Goal: Task Accomplishment & Management: Manage account settings

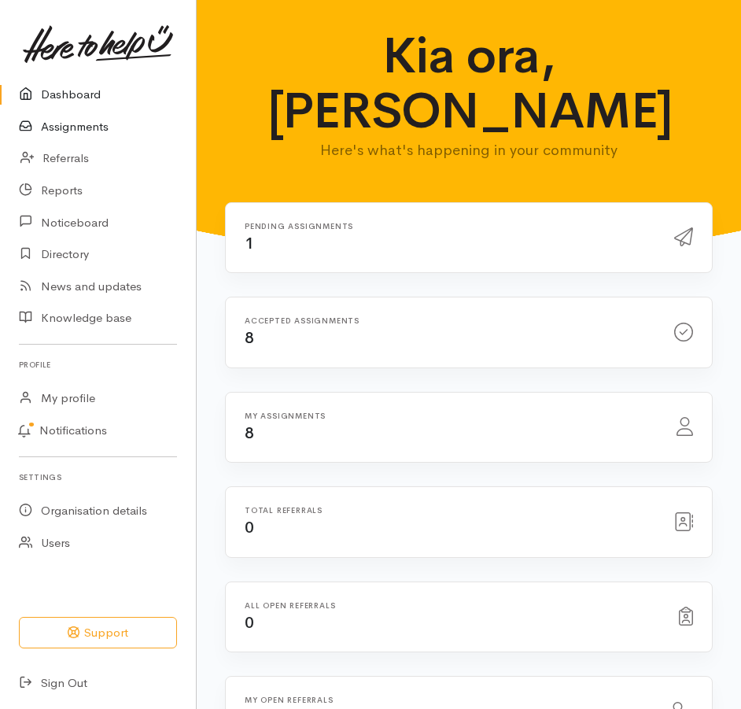
click at [50, 134] on link "Assignments" at bounding box center [98, 127] width 196 height 32
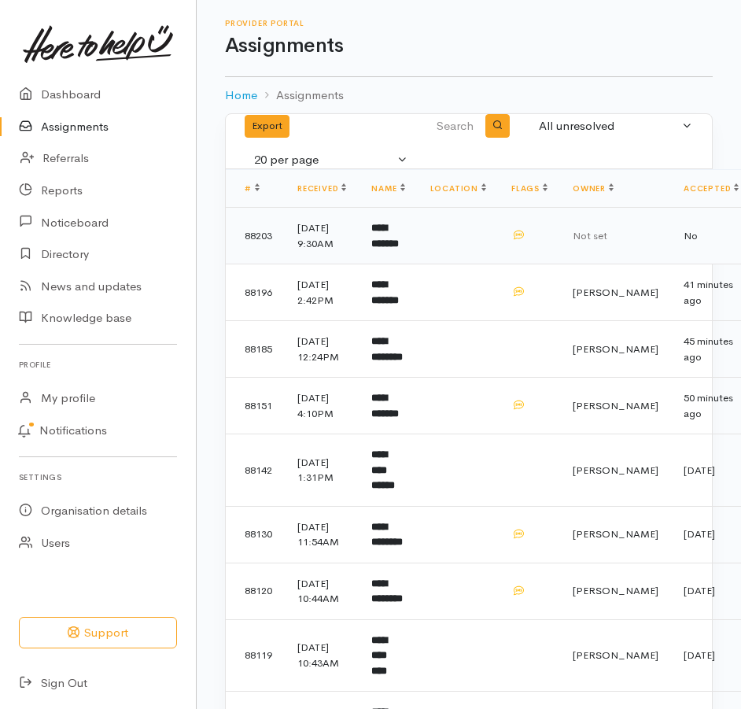
click at [399, 249] on b "**********" at bounding box center [385, 236] width 28 height 26
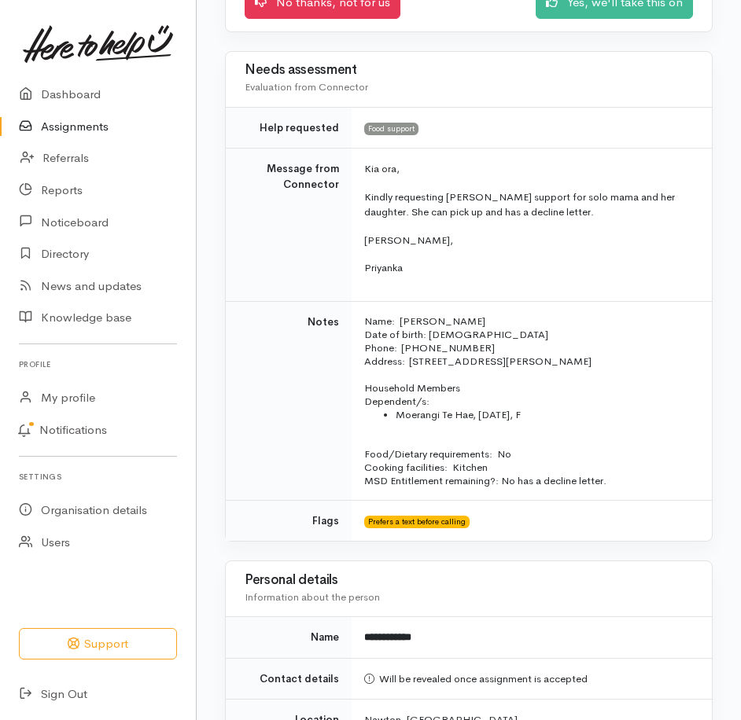
scroll to position [315, 0]
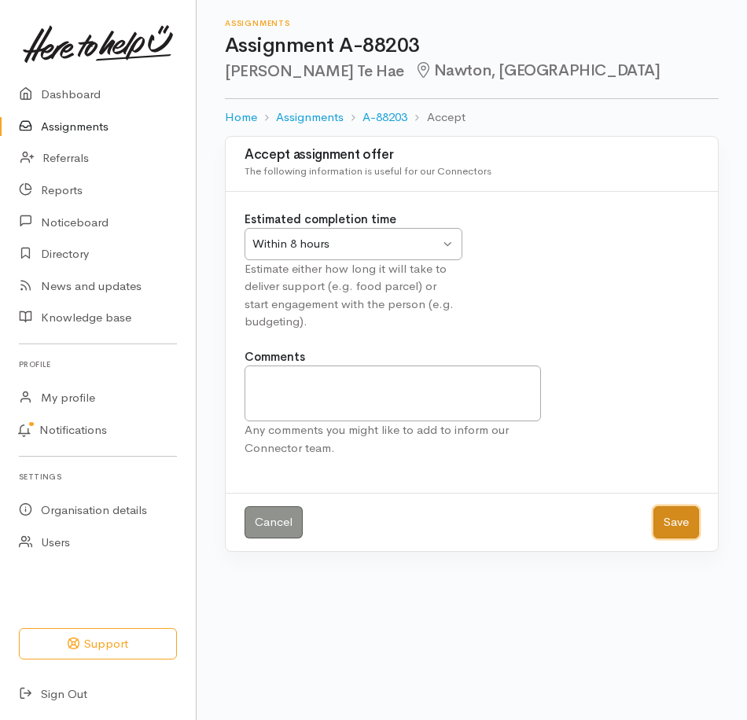
click at [675, 539] on button "Save" at bounding box center [677, 522] width 46 height 32
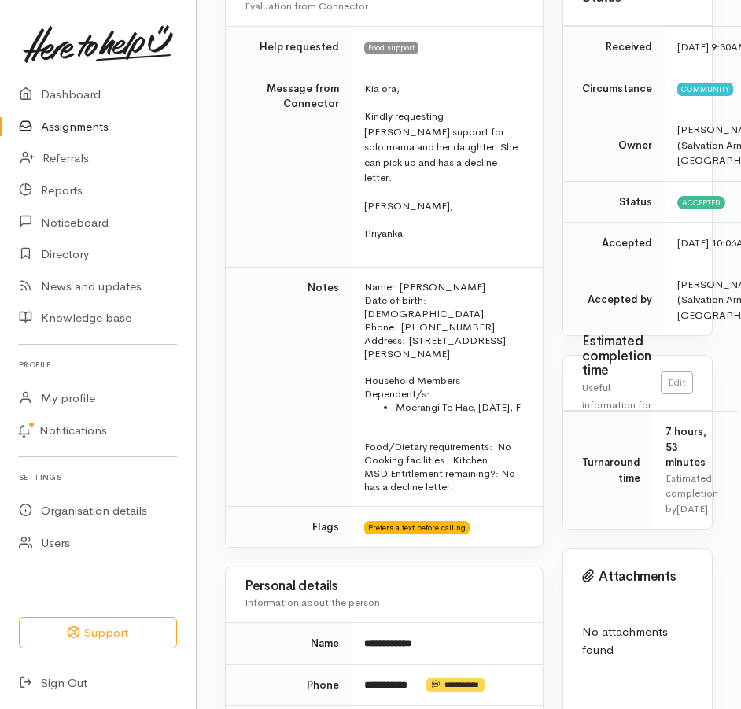
scroll to position [236, 0]
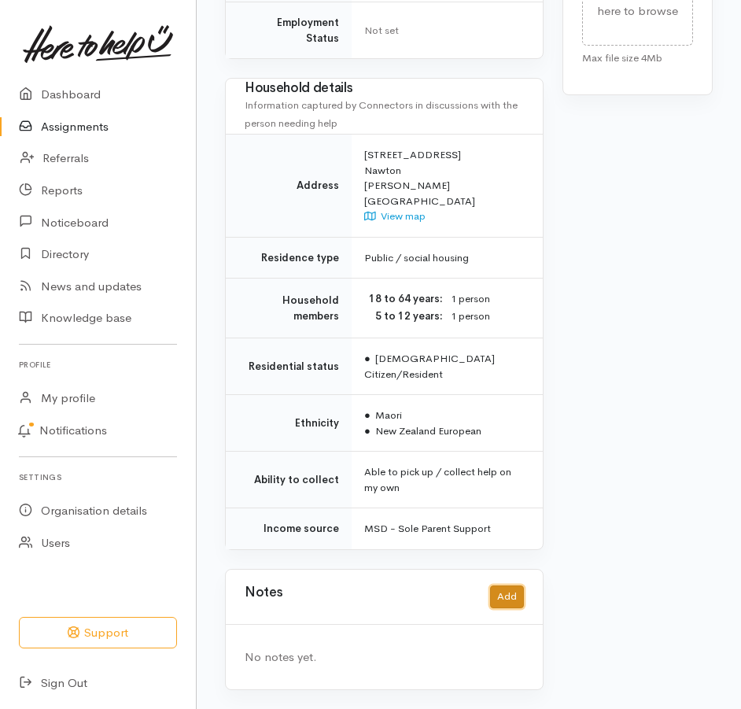
click at [506, 585] on button "Add" at bounding box center [507, 596] width 34 height 23
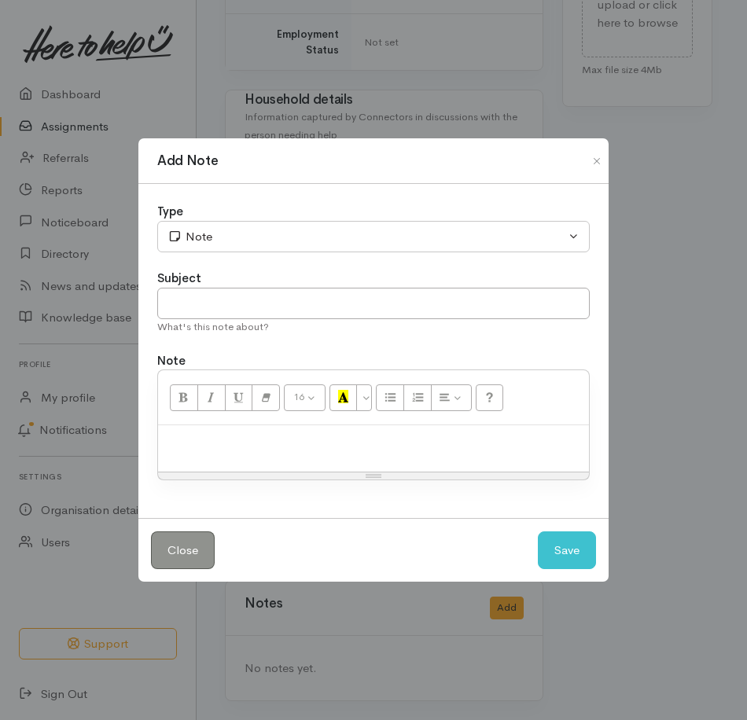
click at [241, 446] on p at bounding box center [373, 442] width 415 height 18
click at [567, 570] on button "Save" at bounding box center [567, 551] width 58 height 39
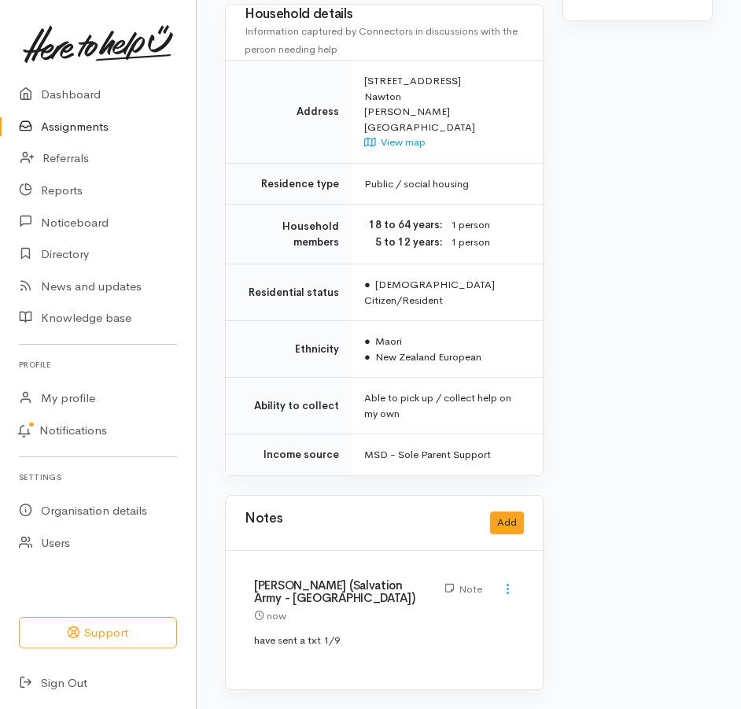
click at [85, 143] on link "Assignments" at bounding box center [98, 127] width 196 height 32
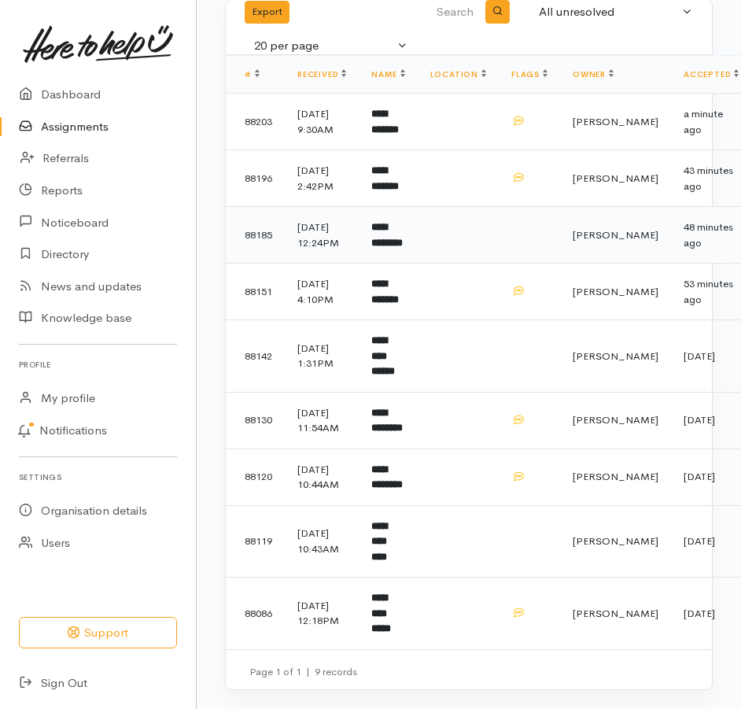
scroll to position [312, 0]
